Goal: Transaction & Acquisition: Purchase product/service

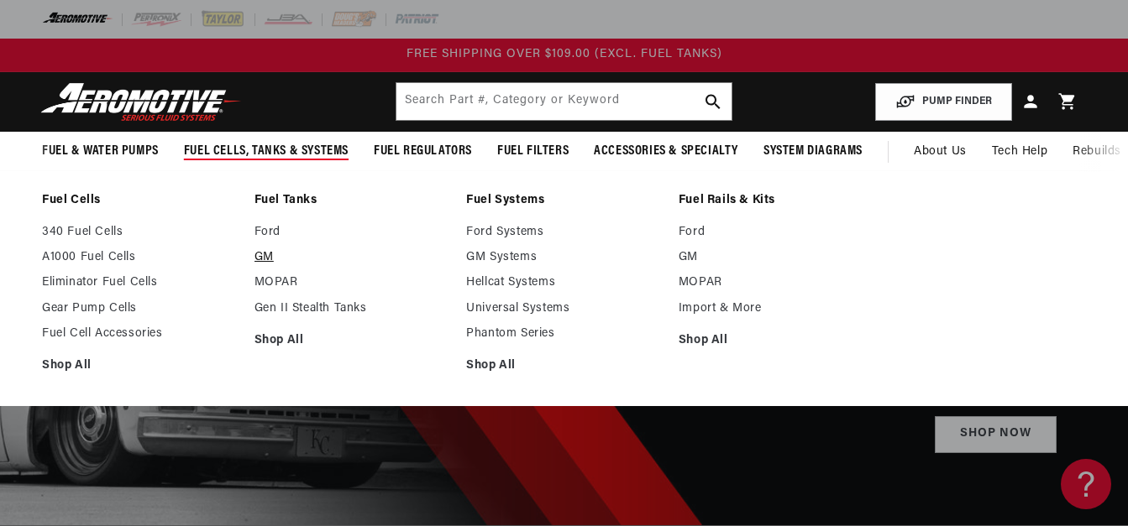
click at [270, 254] on link "GM" at bounding box center [352, 257] width 196 height 15
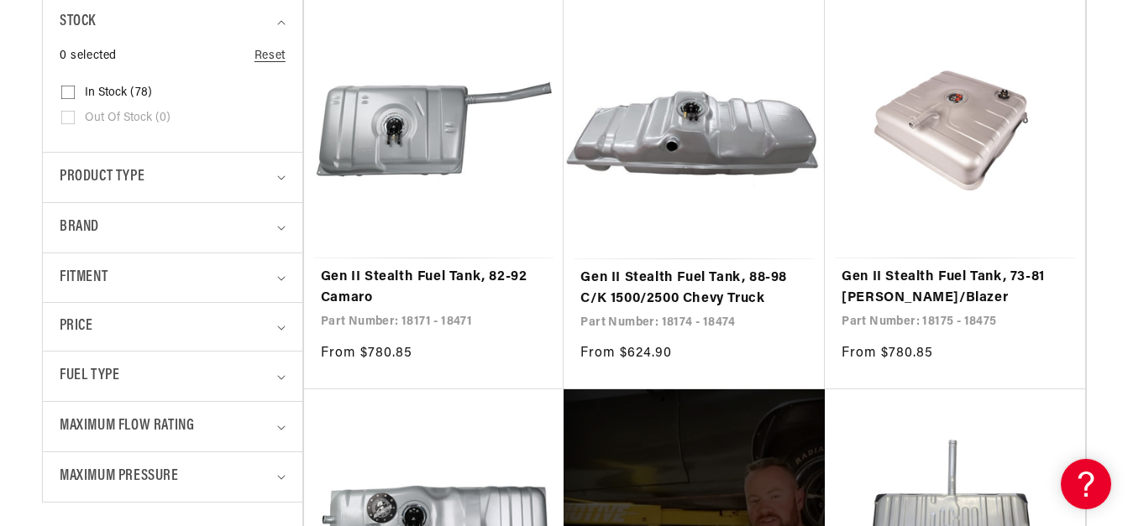
scroll to position [437, 0]
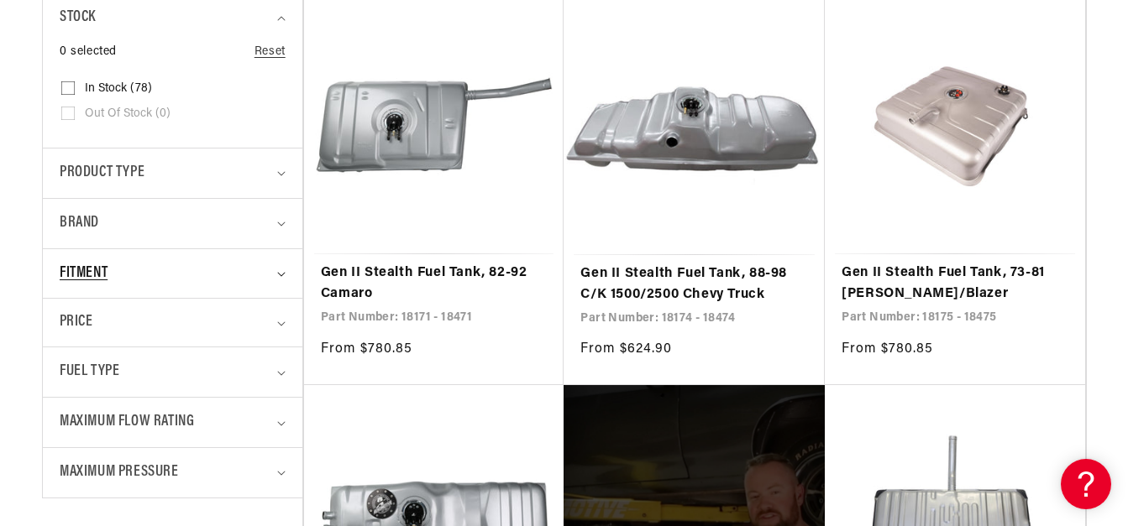
click at [278, 276] on icon "Fitment (0 selected)" at bounding box center [281, 274] width 8 height 5
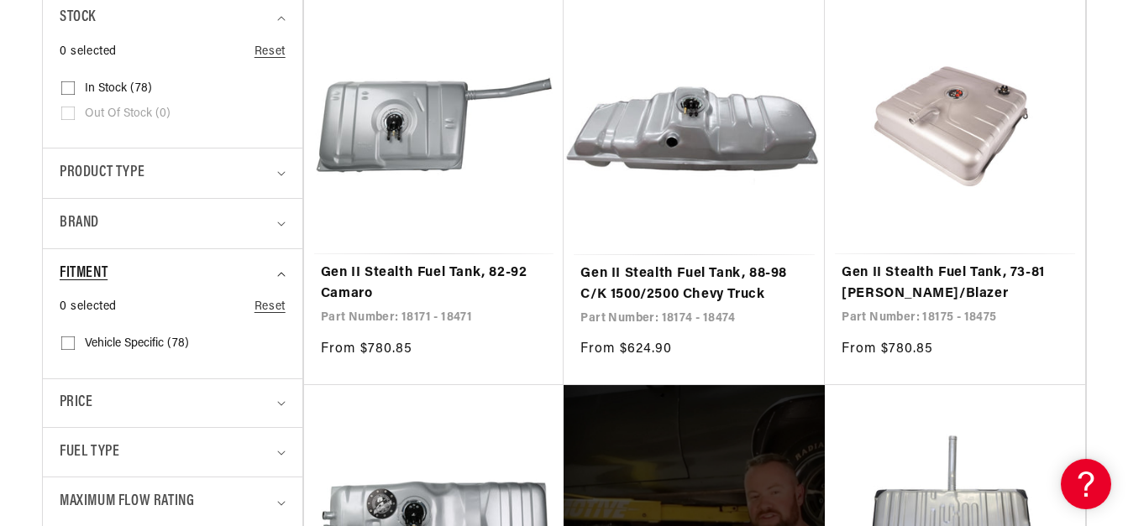
click at [278, 276] on icon "Fitment (0 selected)" at bounding box center [281, 275] width 8 height 4
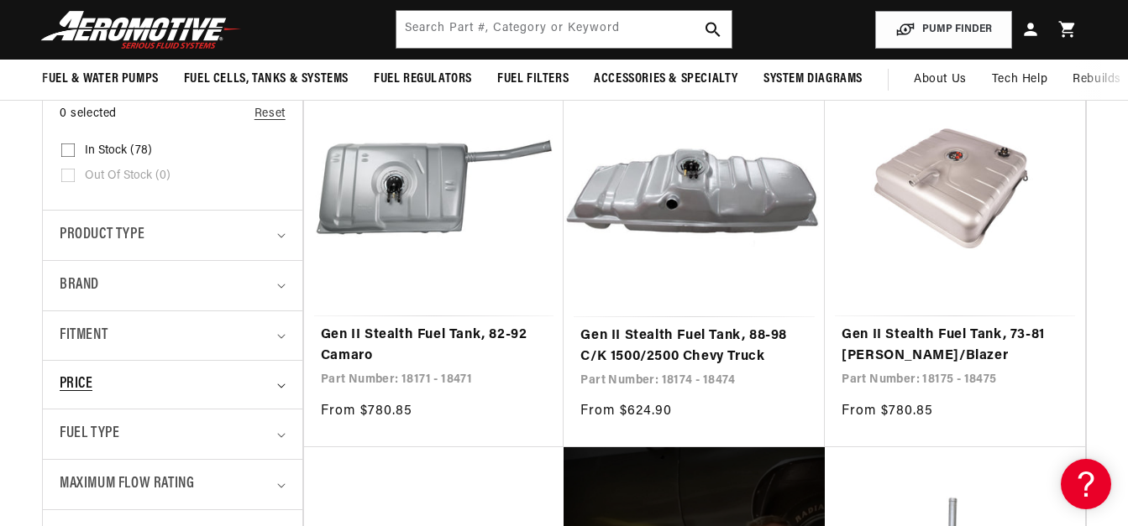
scroll to position [373, 0]
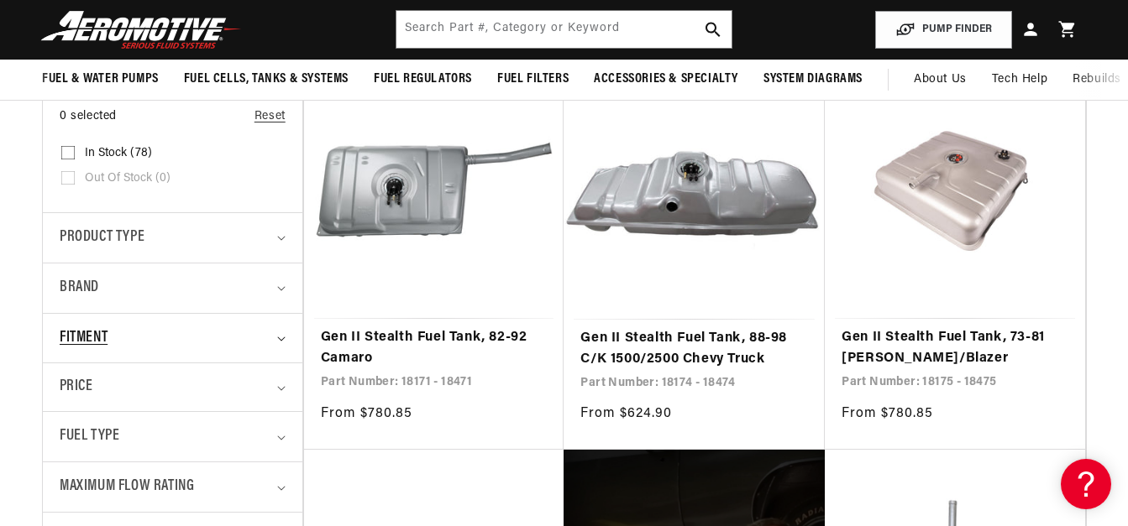
click at [284, 333] on summary "Fitment" at bounding box center [173, 339] width 226 height 50
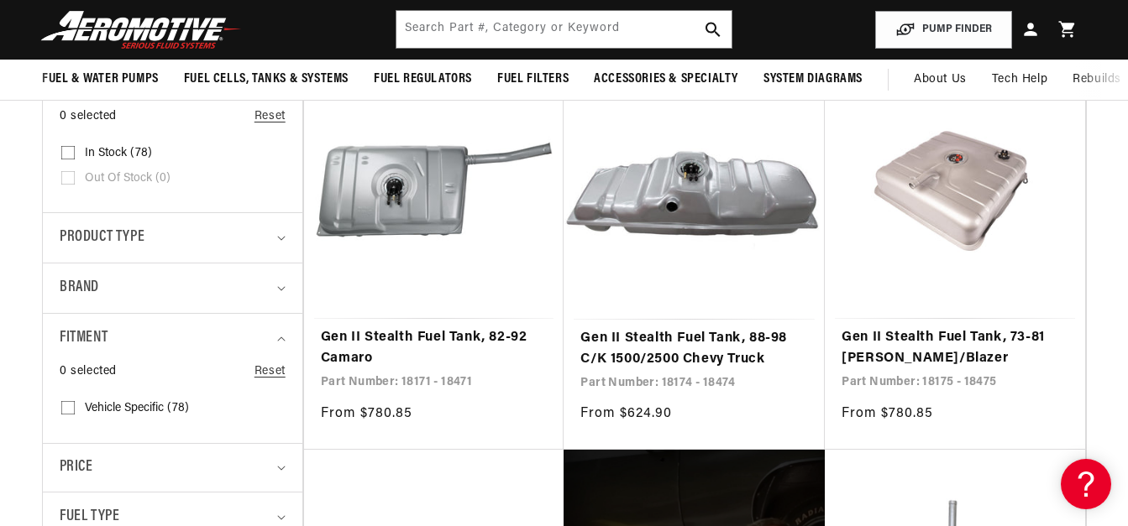
click at [68, 405] on input "Vehicle Specific (78) Vehicle Specific (78 products)" at bounding box center [67, 411] width 13 height 13
checkbox input "true"
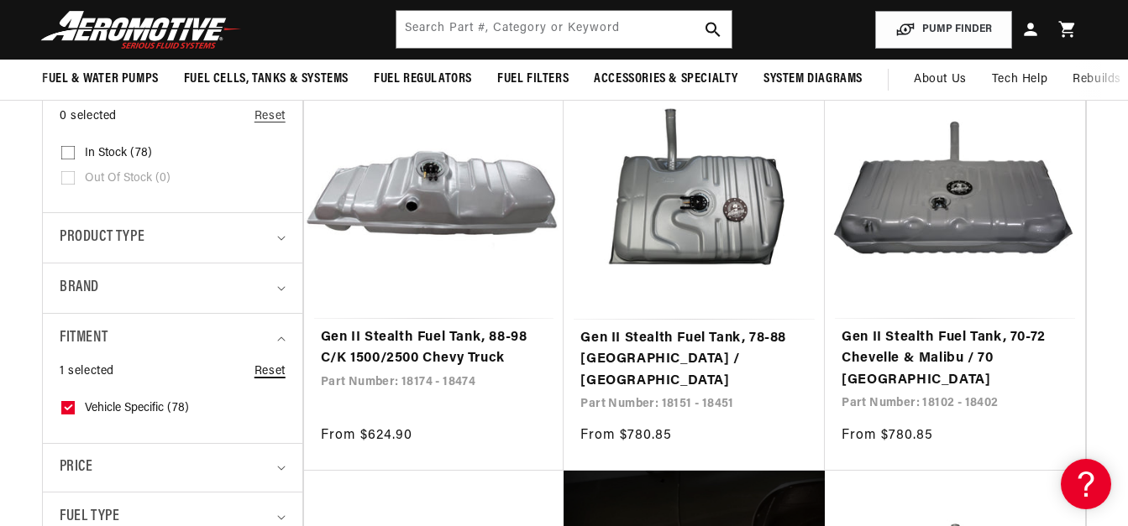
click at [257, 369] on link "Reset" at bounding box center [269, 372] width 31 height 18
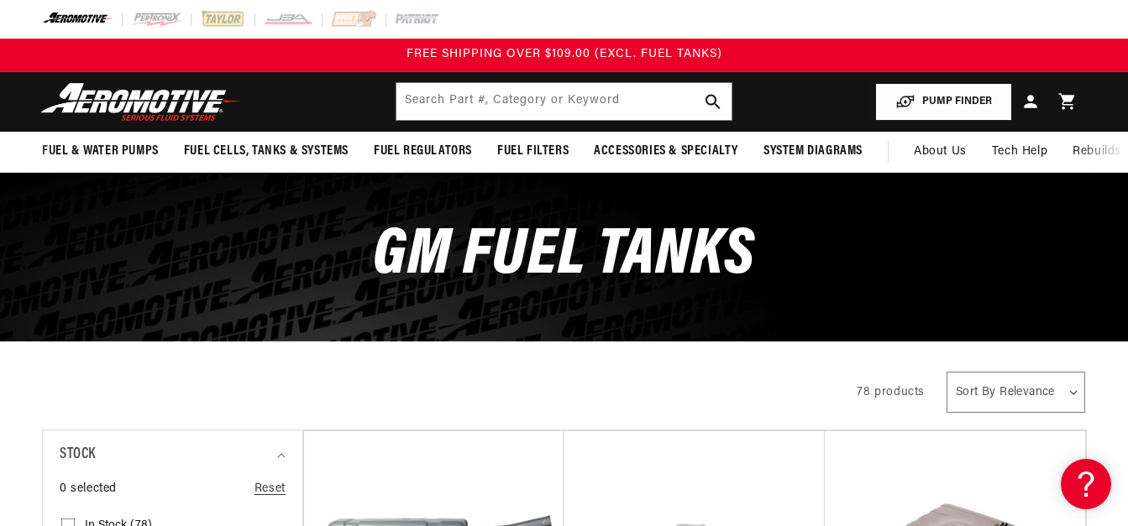
click at [951, 111] on button "PUMP FINDER" at bounding box center [943, 102] width 137 height 38
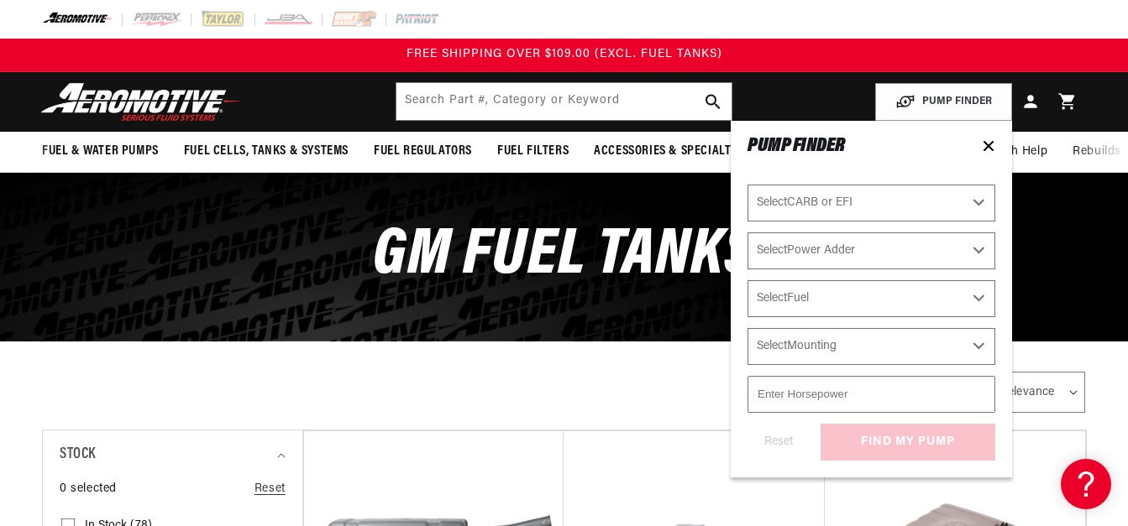
click at [835, 118] on header "Fuel & Water Pumps Back In-Tank In-Line Fuel Pumps" at bounding box center [564, 102] width 1128 height 60
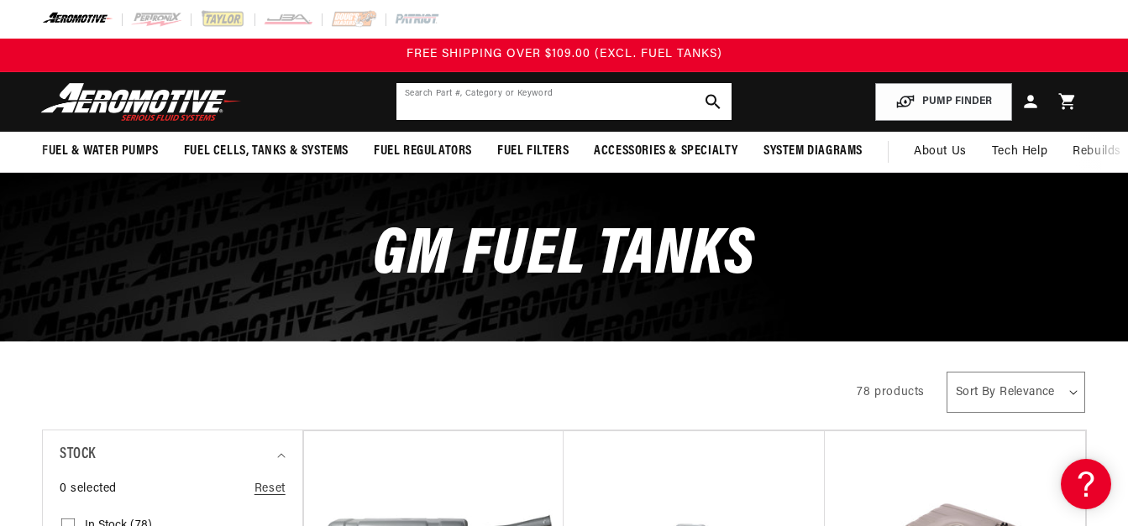
click at [453, 107] on input "text" at bounding box center [563, 101] width 335 height 37
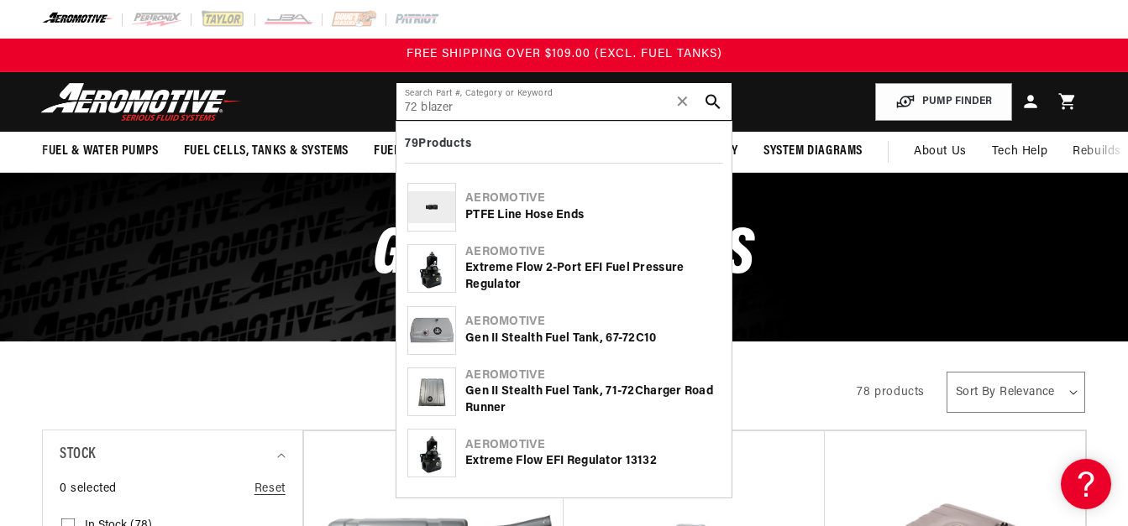
type input "72 blazer"
click at [500, 332] on div "Gen II Stealth Fuel Tank, 67- 72 C10" at bounding box center [592, 339] width 255 height 17
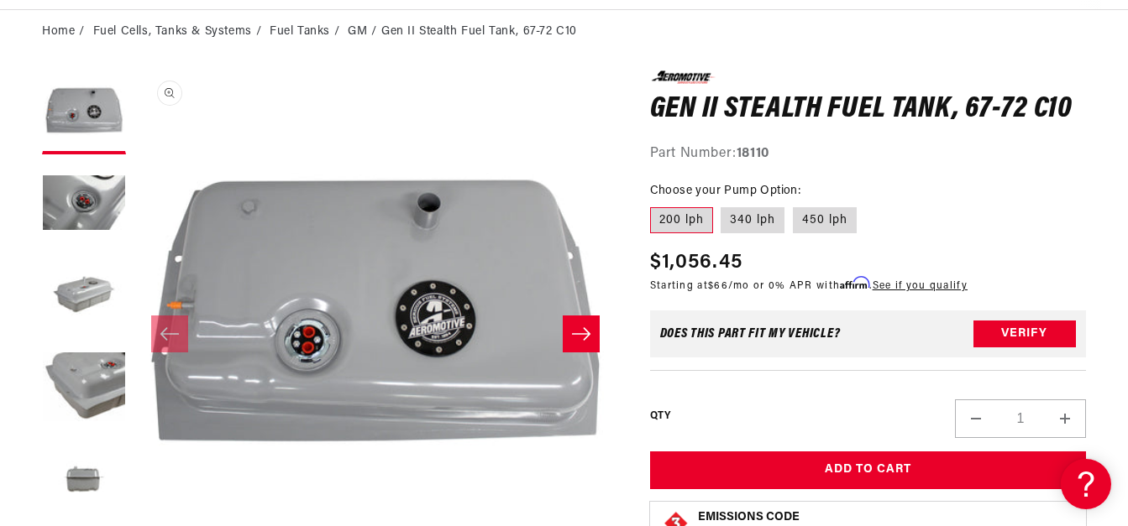
scroll to position [171, 0]
